Goal: Find specific page/section

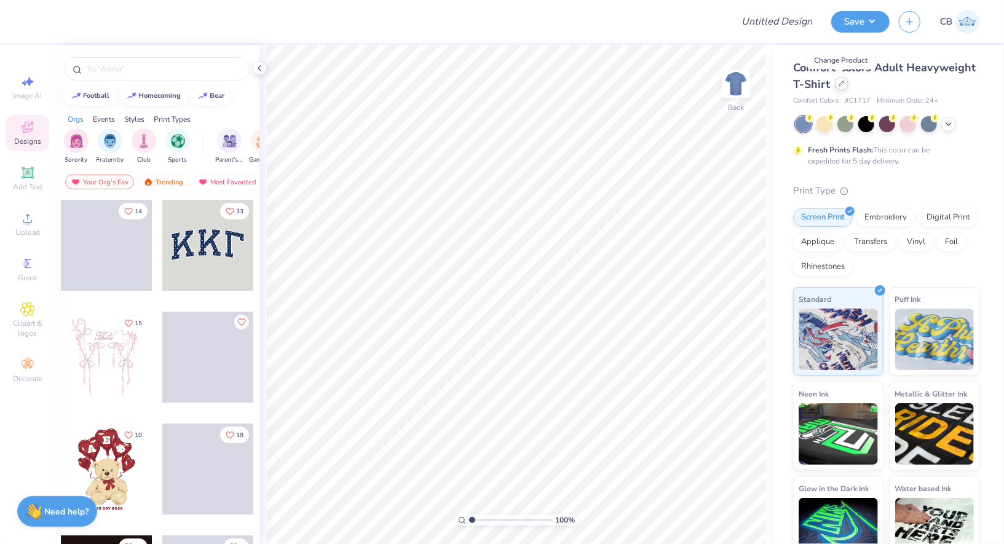
click at [843, 84] on icon at bounding box center [841, 84] width 6 height 6
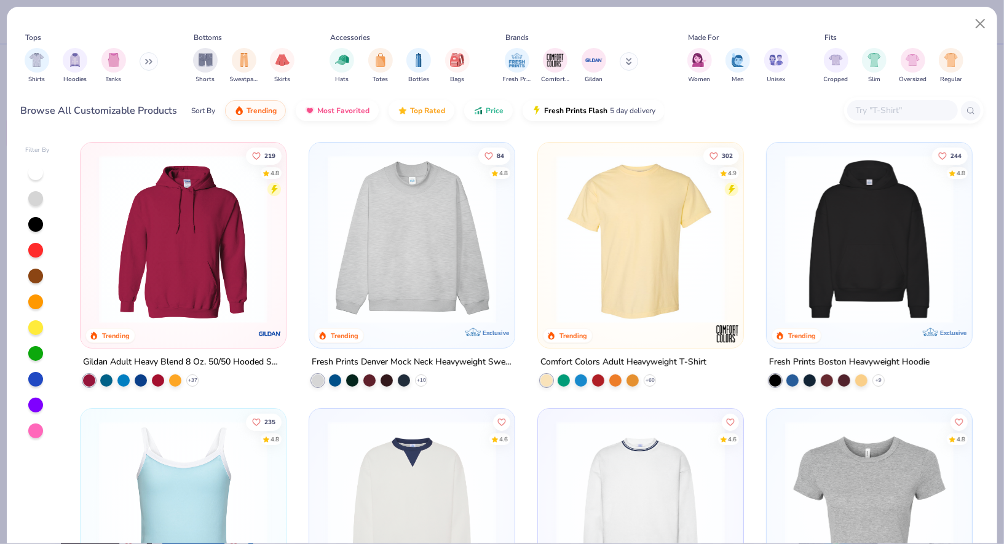
click at [865, 113] on input "text" at bounding box center [901, 110] width 95 height 14
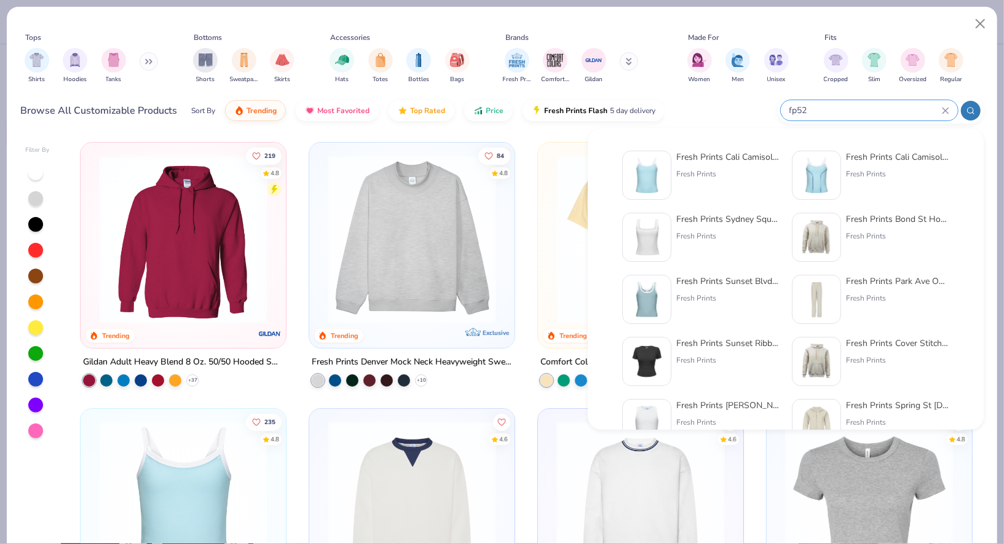
type input "fp52"
click at [672, 171] on div "Fresh Prints Cali Camisole Top Fresh Prints" at bounding box center [700, 175] width 157 height 49
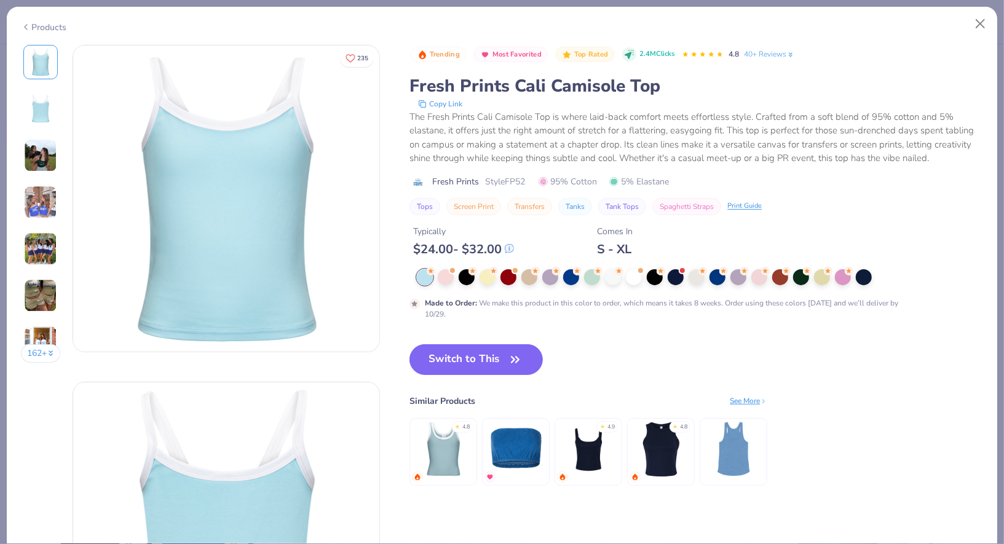
click at [458, 365] on button "Switch to This" at bounding box center [475, 359] width 133 height 31
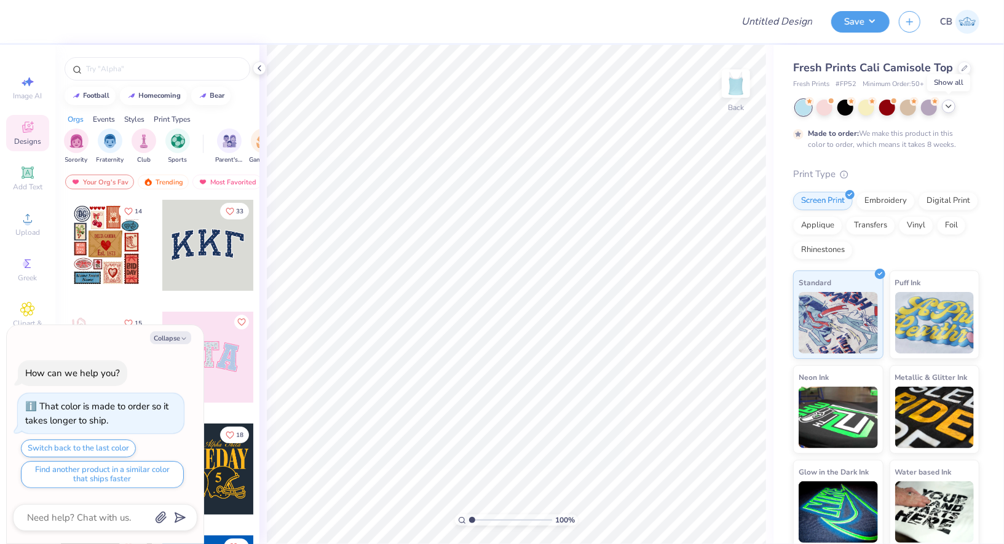
click at [949, 104] on icon at bounding box center [949, 106] width 10 height 10
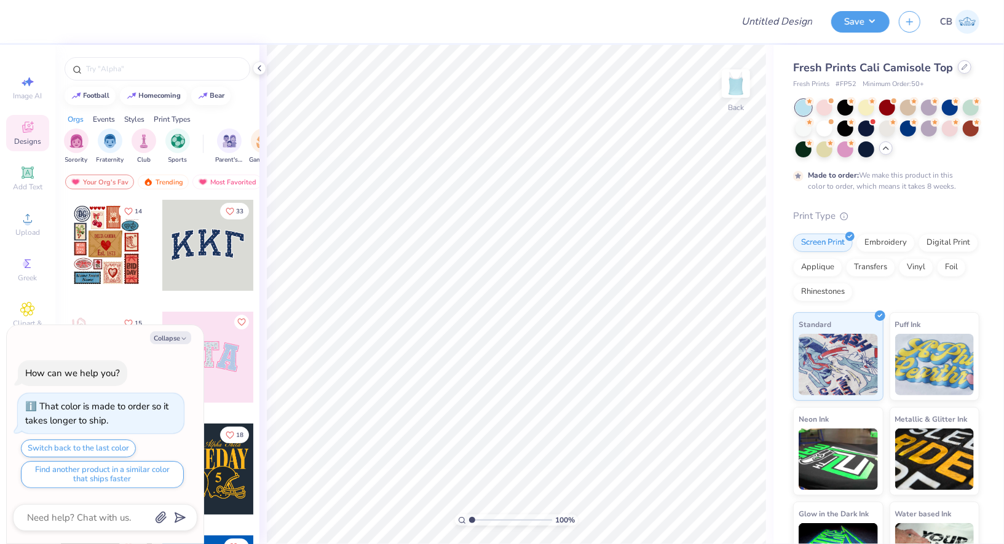
click at [961, 68] on icon at bounding box center [964, 67] width 6 height 6
type textarea "x"
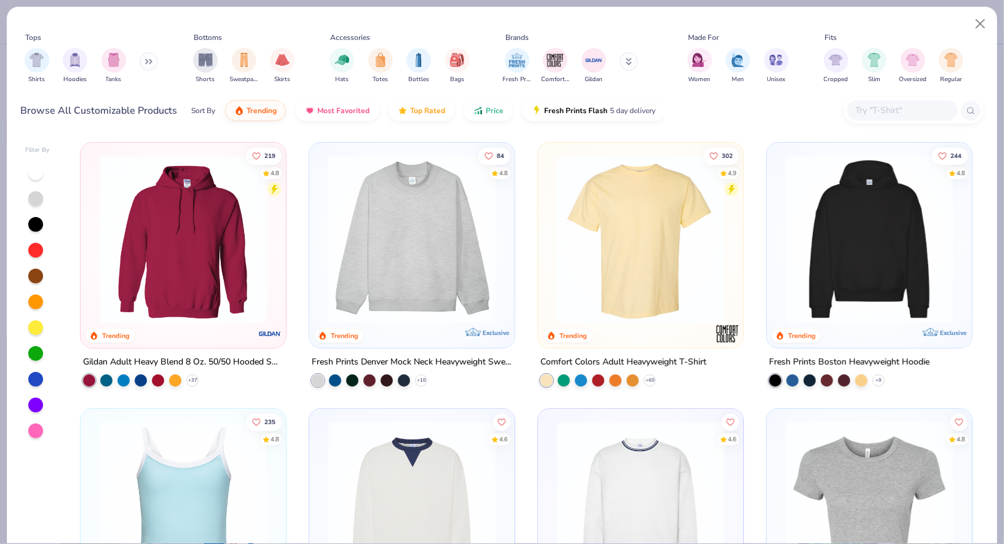
click at [885, 111] on input "text" at bounding box center [901, 110] width 95 height 14
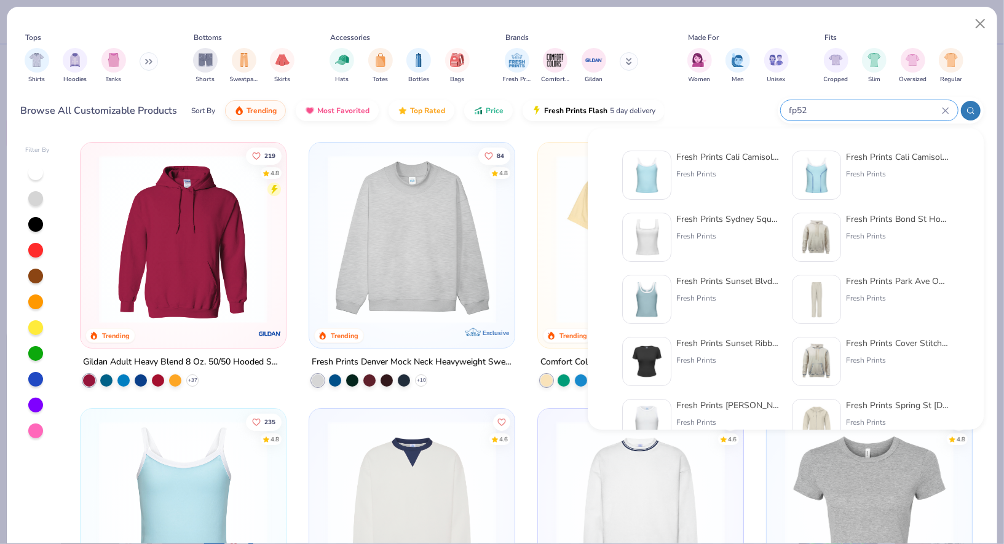
type input "fp52"
click at [656, 160] on img at bounding box center [647, 175] width 38 height 38
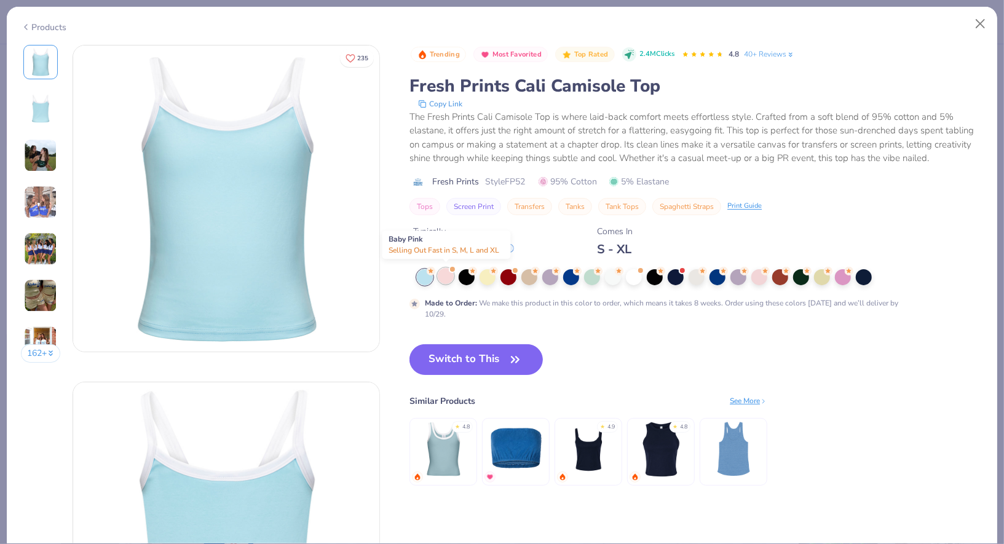
type textarea "x"
